Goal: Task Accomplishment & Management: Manage account settings

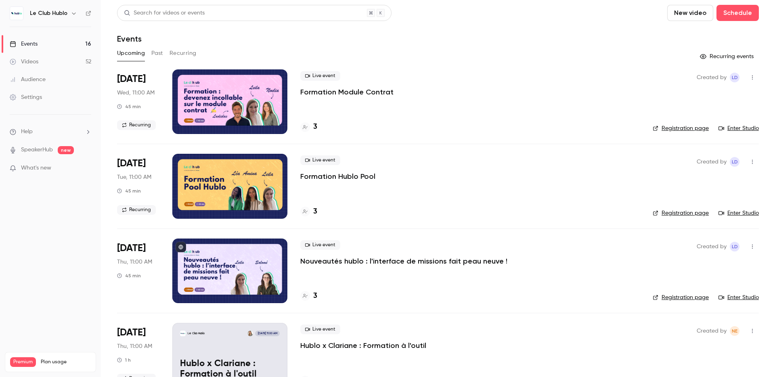
click at [71, 19] on div "Le Club Hublo" at bounding box center [51, 13] width 82 height 14
click at [67, 10] on div "Le Club Hublo" at bounding box center [54, 13] width 49 height 10
click at [69, 15] on button "button" at bounding box center [74, 13] width 10 height 10
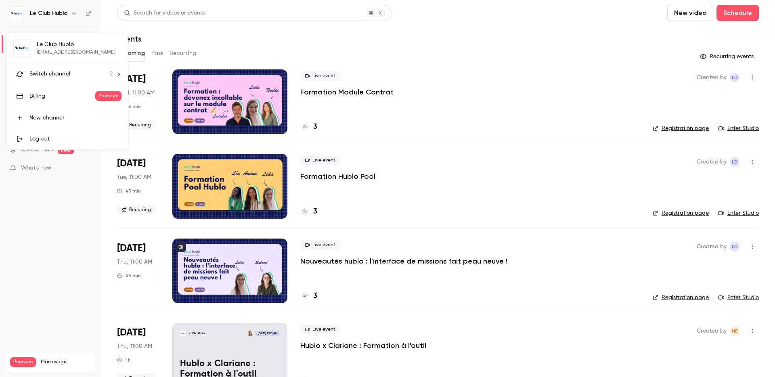
click at [86, 74] on div "Switch channel 2" at bounding box center [70, 74] width 83 height 8
click at [84, 96] on link "Le Club Hublo" at bounding box center [67, 91] width 121 height 23
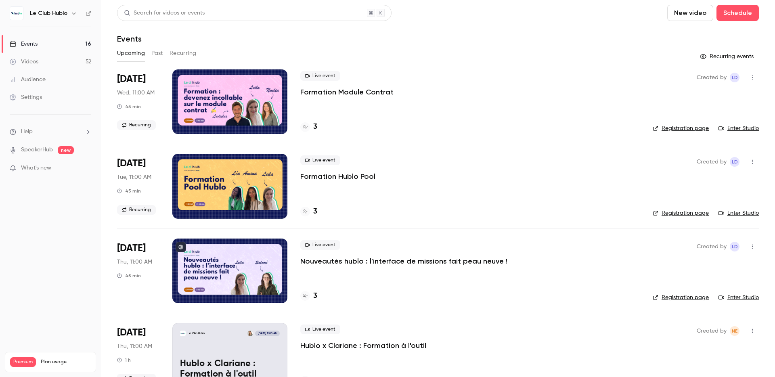
click at [71, 14] on icon "button" at bounding box center [74, 13] width 6 height 6
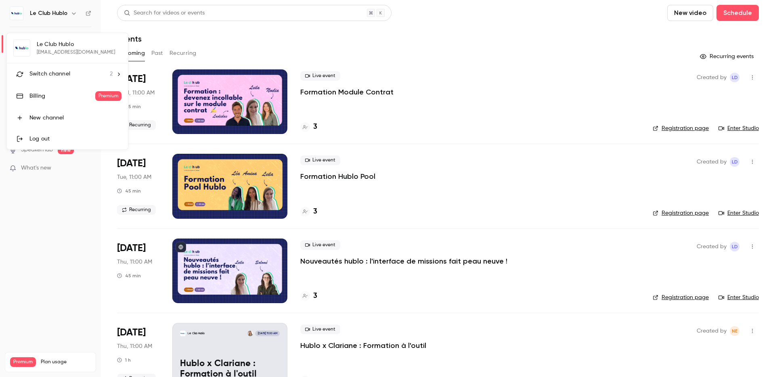
click at [79, 68] on li "Switch channel 2" at bounding box center [67, 73] width 121 height 21
click at [61, 70] on div "La chaîne Hublo" at bounding box center [75, 68] width 92 height 8
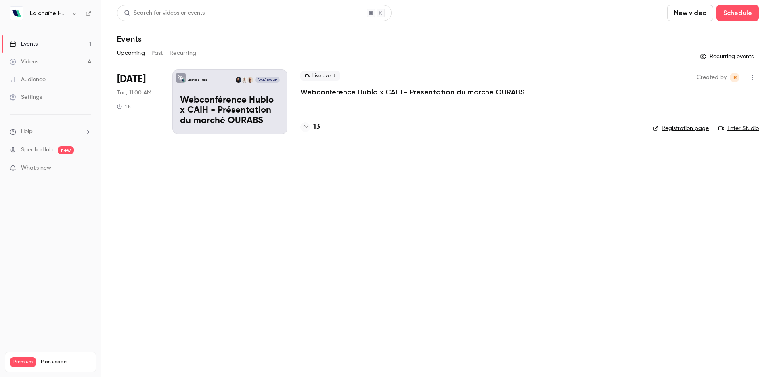
click at [355, 97] on div "Live event Webconférence Hublo x CAIH - Présentation du marché OURABS 13" at bounding box center [470, 101] width 340 height 65
click at [357, 94] on p "Webconférence Hublo x CAIH - Présentation du marché OURABS" at bounding box center [412, 92] width 224 height 10
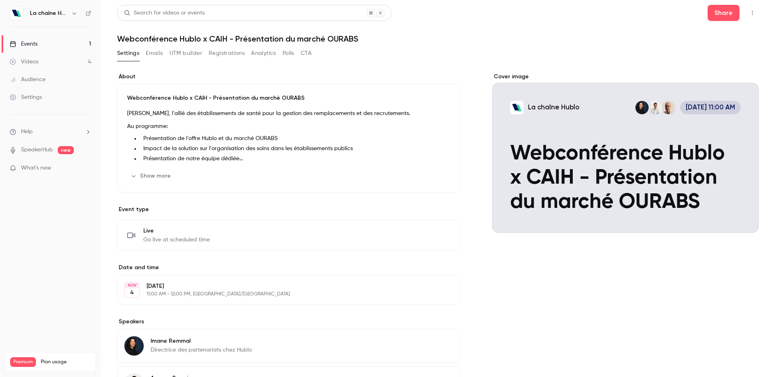
click at [218, 55] on button "Registrations" at bounding box center [227, 53] width 36 height 13
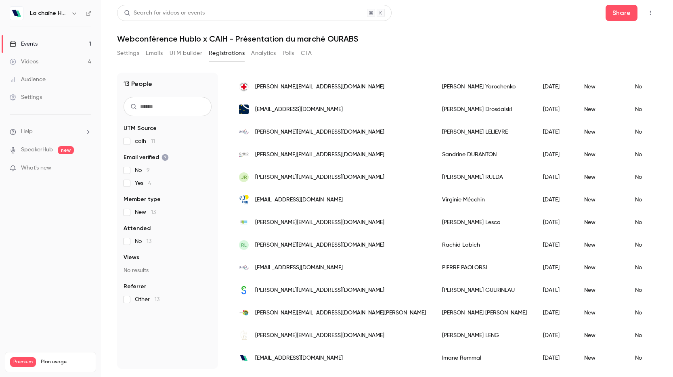
scroll to position [75, 0]
